Goal: Task Accomplishment & Management: Use online tool/utility

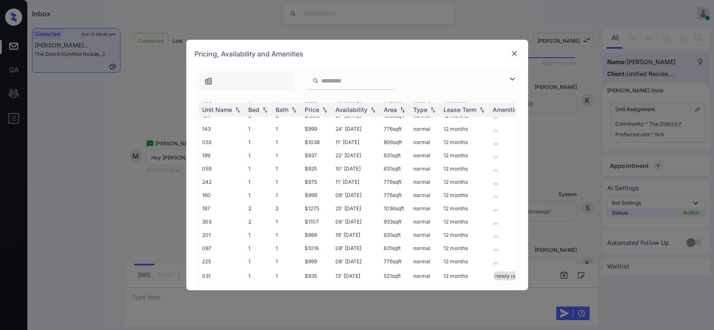
scroll to position [380, 0]
click at [316, 201] on td "$1275" at bounding box center [317, 207] width 31 height 13
click at [315, 201] on td "$1275" at bounding box center [317, 207] width 31 height 13
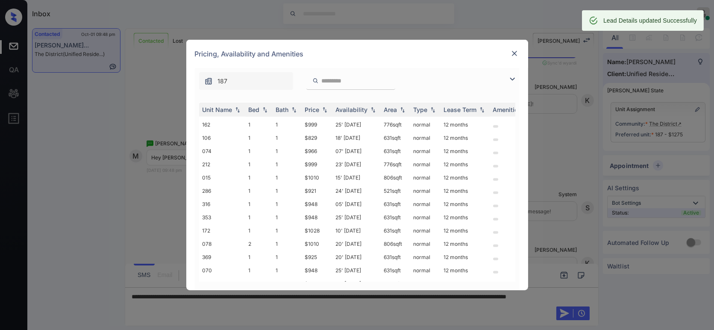
scroll to position [974, 0]
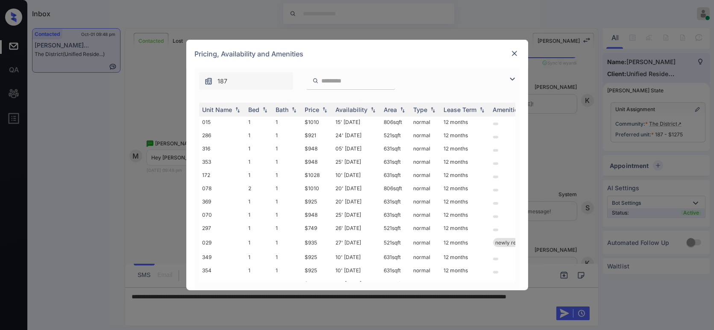
click at [518, 51] on img at bounding box center [514, 53] width 9 height 9
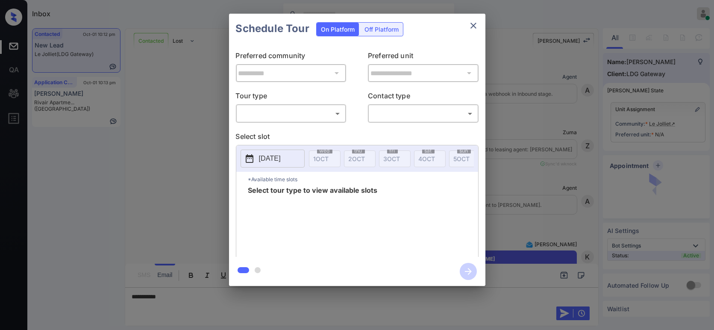
click at [295, 105] on div "​ ​" at bounding box center [291, 113] width 111 height 18
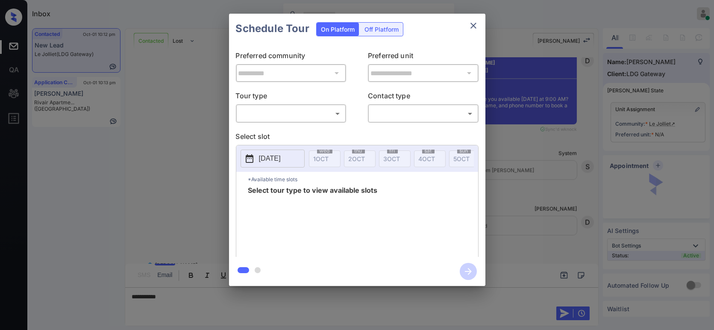
click at [289, 121] on div "​ ​" at bounding box center [291, 113] width 111 height 18
click at [277, 137] on p "Select slot" at bounding box center [357, 138] width 243 height 14
click at [290, 116] on body "Inbox Hope Jatap Online Set yourself offline Set yourself on break Profile Swit…" at bounding box center [357, 165] width 714 height 330
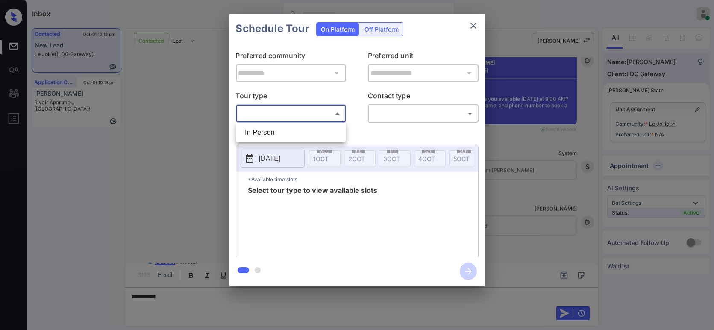
click at [279, 135] on li "In Person" at bounding box center [291, 132] width 106 height 15
type input "********"
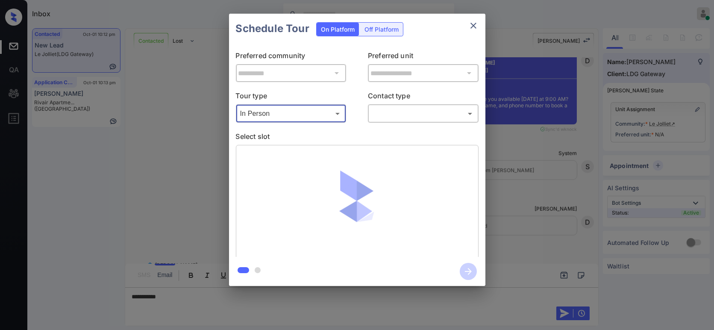
click at [405, 112] on body "Inbox Hope Jatap Online Set yourself offline Set yourself on break Profile Swit…" at bounding box center [357, 165] width 714 height 330
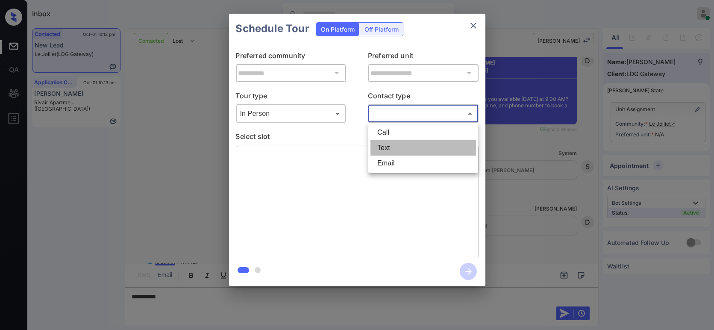
click at [406, 145] on li "Text" at bounding box center [424, 147] width 106 height 15
type input "****"
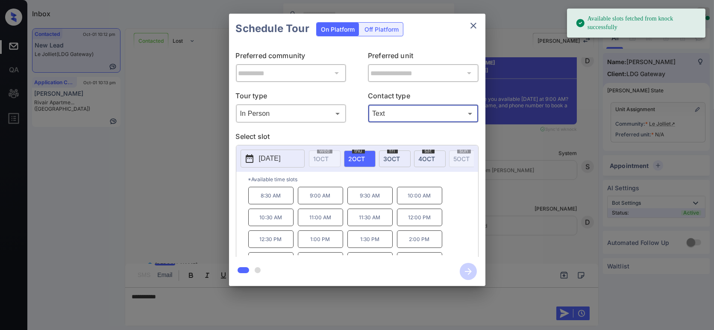
click at [424, 162] on div "sat 4 OCT" at bounding box center [430, 158] width 32 height 17
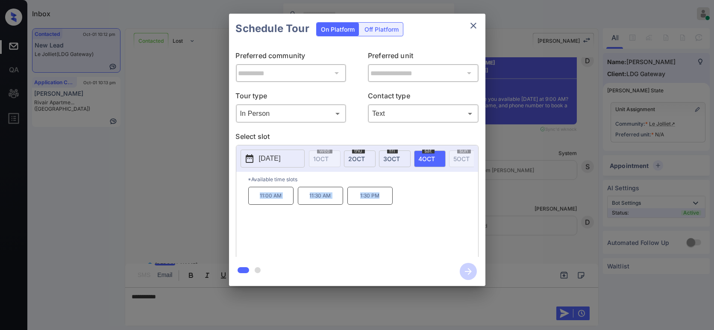
drag, startPoint x: 256, startPoint y: 204, endPoint x: 396, endPoint y: 203, distance: 140.2
click at [396, 203] on div "11:00 AM 11:30 AM 1:30 PM" at bounding box center [363, 221] width 230 height 68
copy div "11:00 AM 11:30 AM 1:30 PM"
click at [171, 188] on div "**********" at bounding box center [357, 150] width 714 height 300
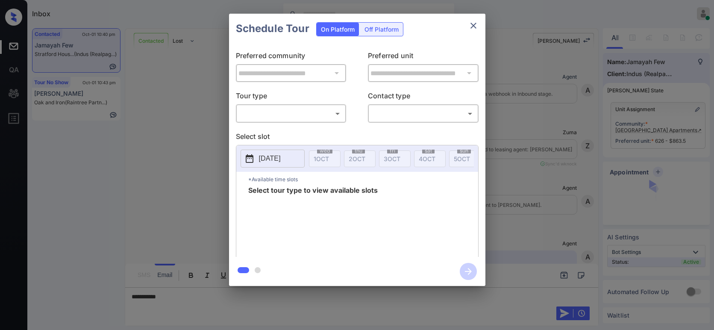
click at [269, 113] on body "Inbox Hope Jatap Online Set yourself offline Set yourself on break Profile Swit…" at bounding box center [357, 165] width 714 height 330
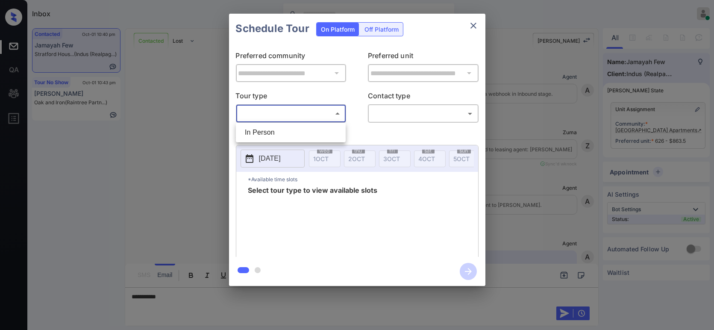
scroll to position [1638, 0]
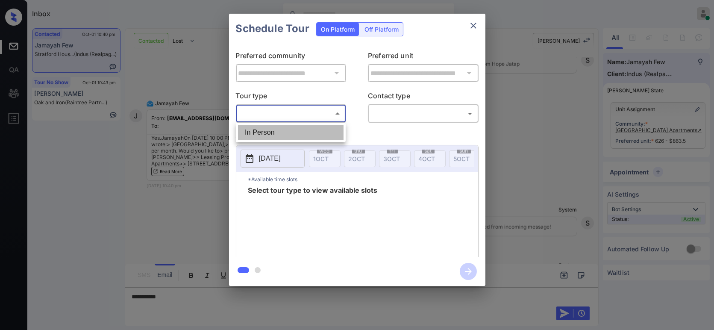
drag, startPoint x: 269, startPoint y: 112, endPoint x: 380, endPoint y: 126, distance: 112.0
click at [270, 133] on li "In Person" at bounding box center [291, 132] width 106 height 15
type input "********"
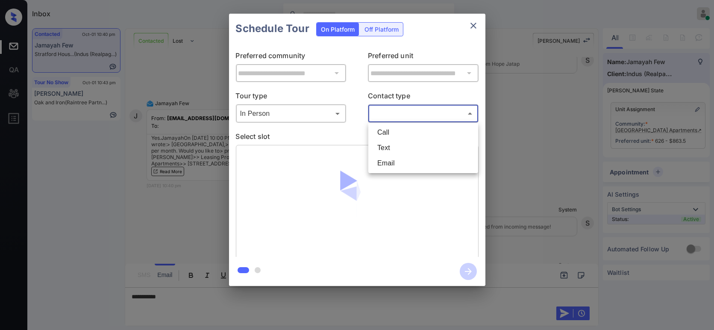
drag, startPoint x: 399, startPoint y: 113, endPoint x: 399, endPoint y: 118, distance: 4.7
click at [399, 116] on body "Inbox Hope Jatap Online Set yourself offline Set yourself on break Profile Swit…" at bounding box center [357, 165] width 714 height 330
click at [395, 150] on li "Text" at bounding box center [424, 147] width 106 height 15
type input "****"
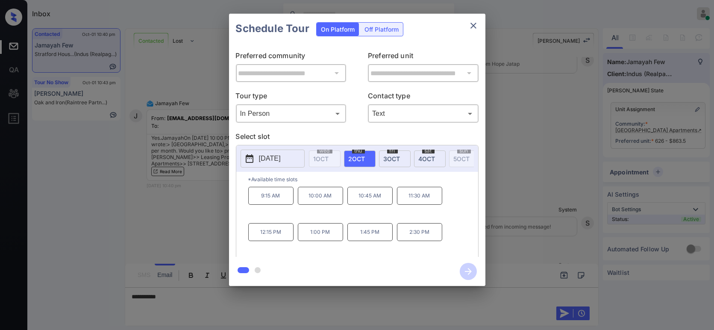
click at [152, 308] on div at bounding box center [357, 165] width 714 height 330
